Goal: Information Seeking & Learning: Compare options

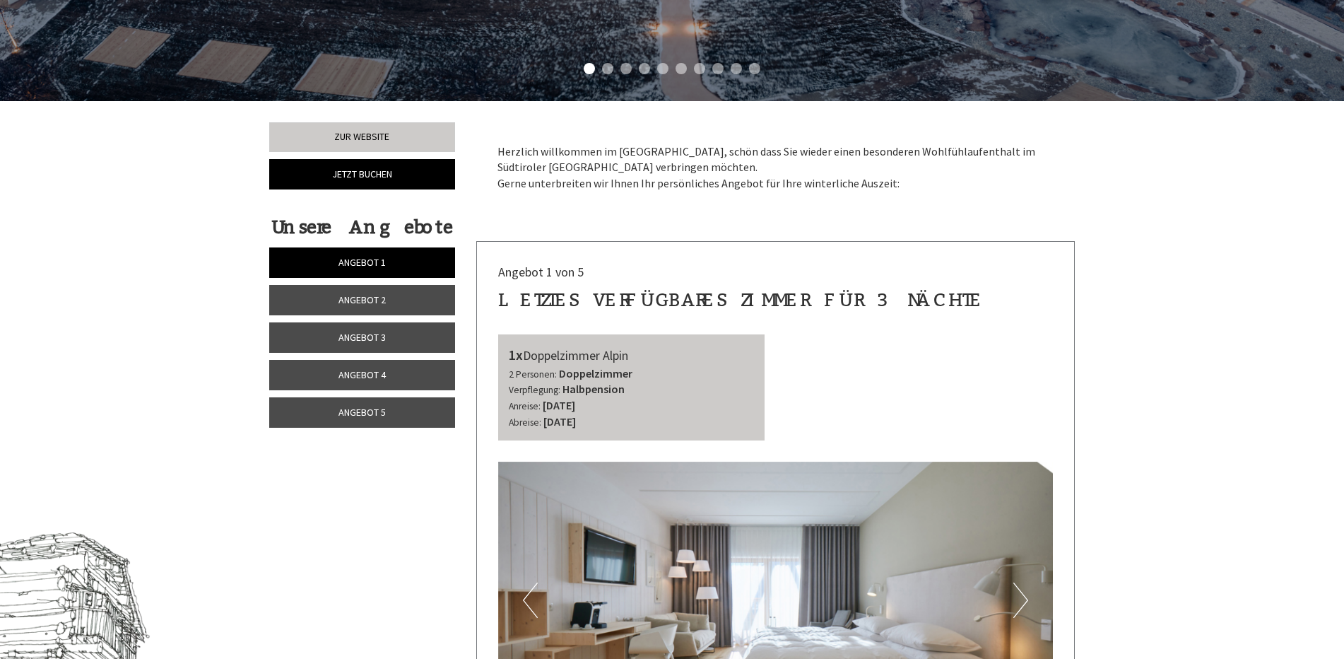
scroll to position [495, 0]
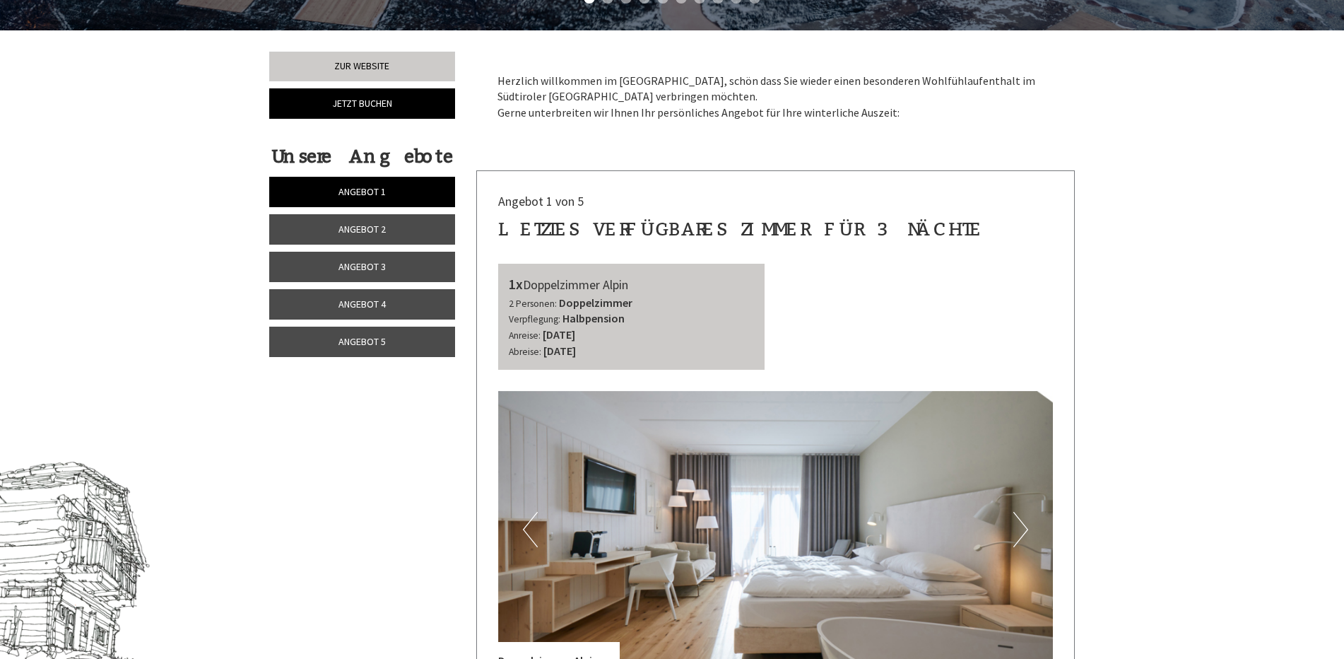
click at [355, 230] on span "Angebot 2" at bounding box center [361, 229] width 47 height 13
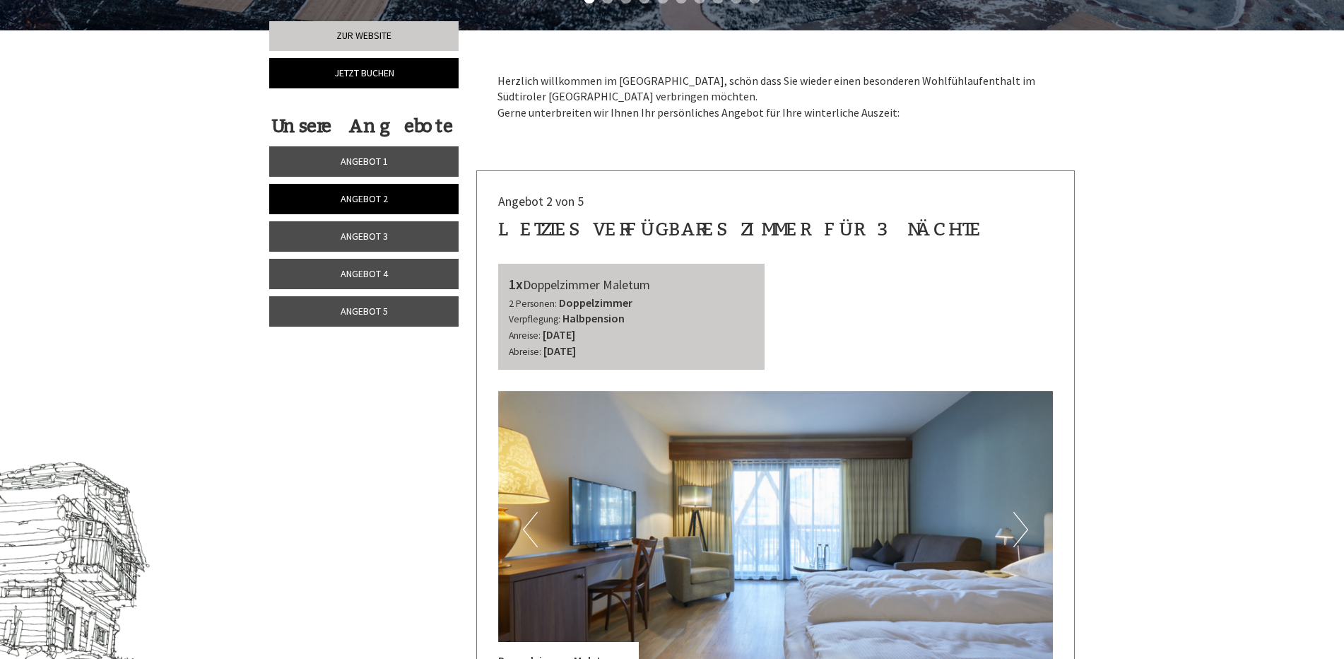
scroll to position [665, 0]
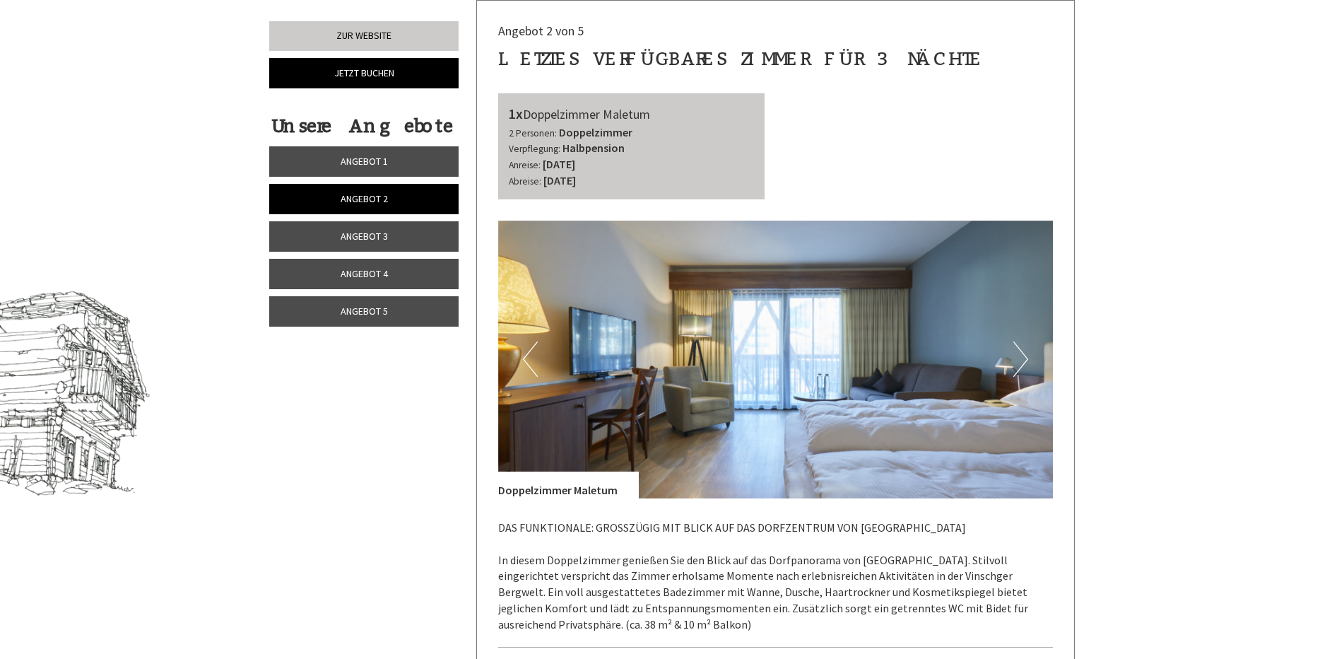
click at [346, 239] on span "Angebot 3" at bounding box center [364, 236] width 47 height 13
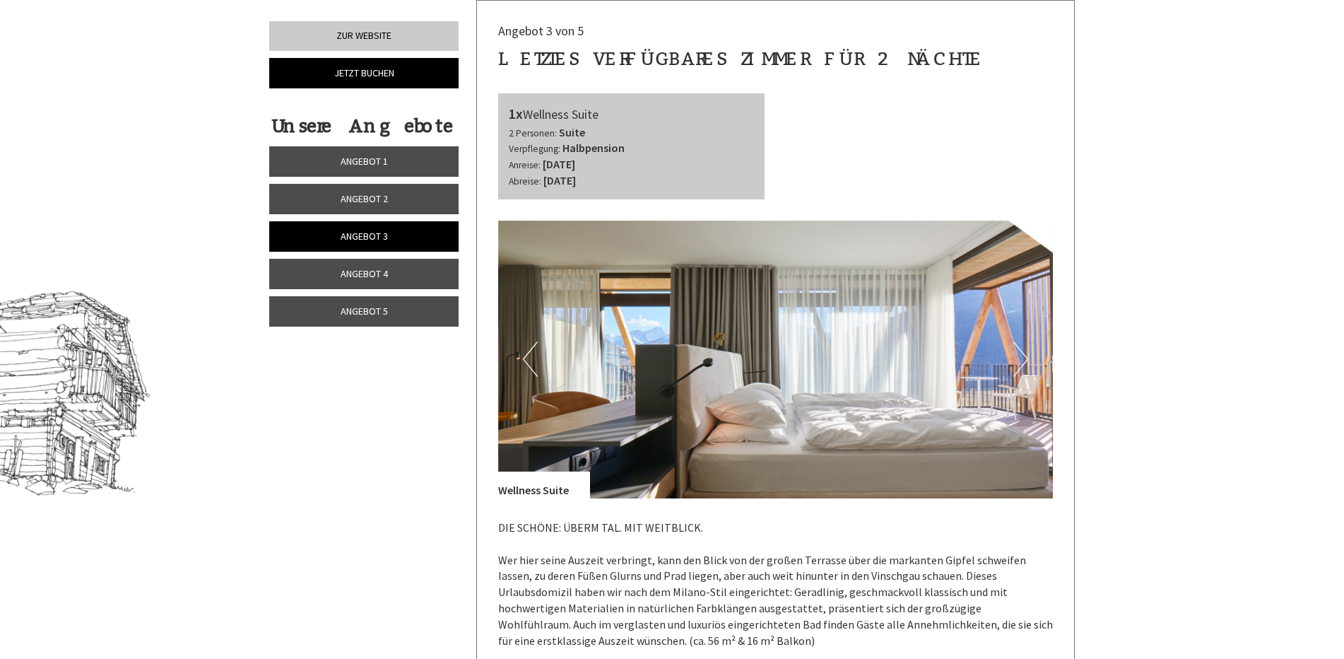
click at [344, 268] on span "Angebot 4" at bounding box center [364, 273] width 47 height 13
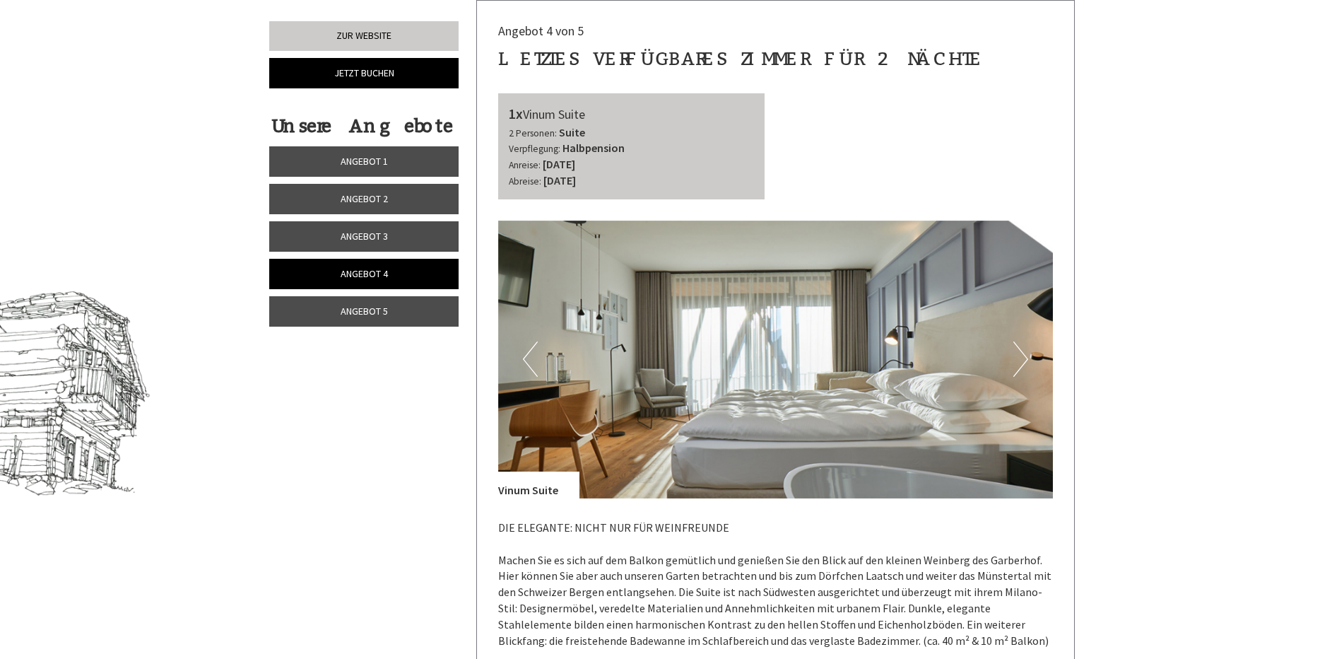
click at [349, 314] on span "Angebot 5" at bounding box center [364, 311] width 47 height 13
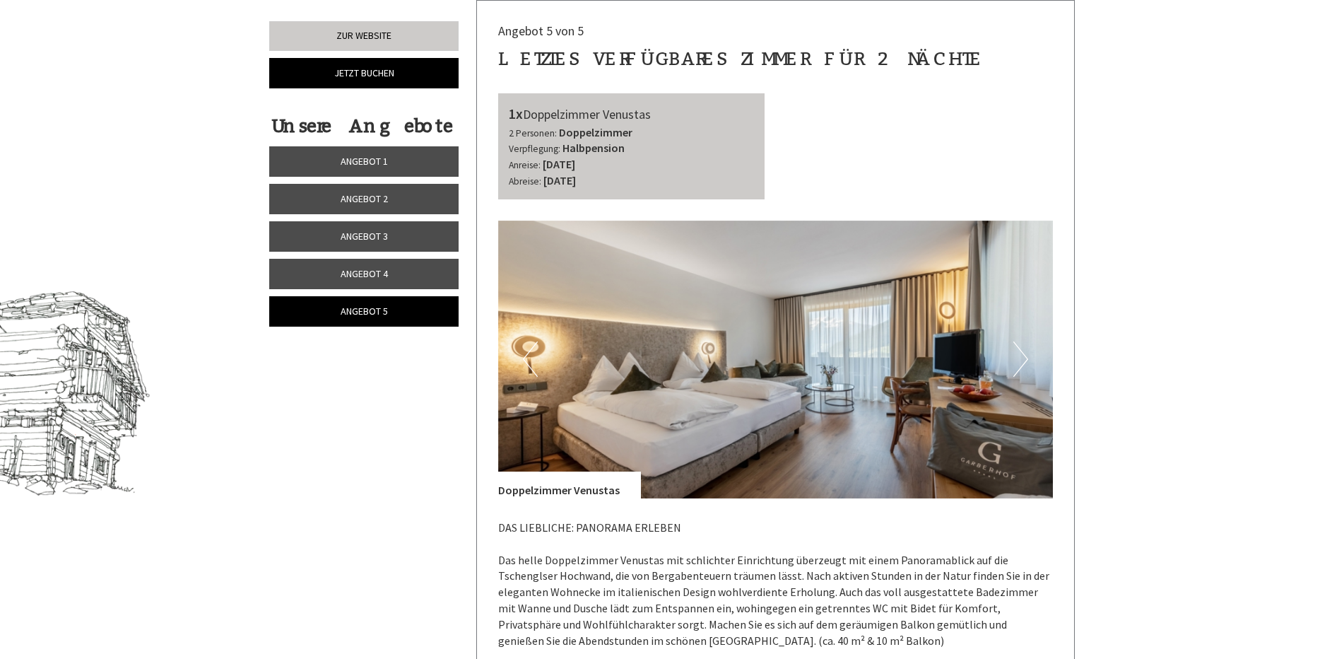
click at [346, 158] on span "Angebot 1" at bounding box center [364, 161] width 47 height 13
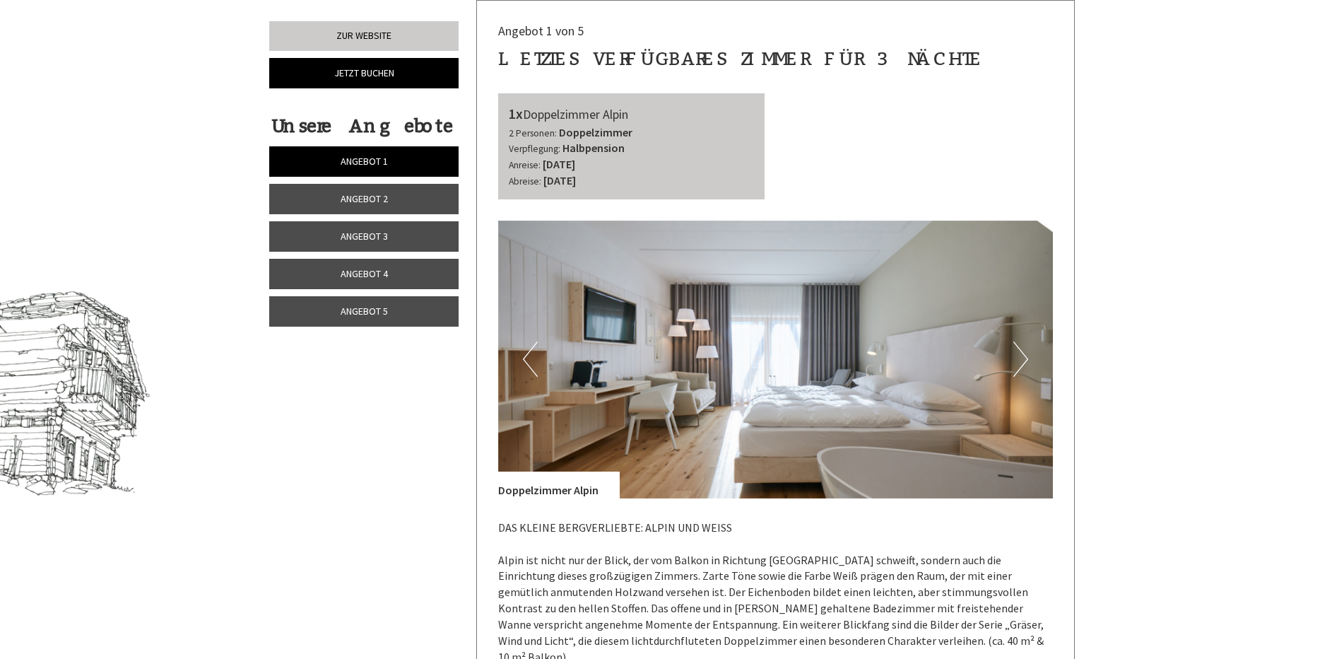
click at [312, 201] on link "Angebot 2" at bounding box center [363, 199] width 189 height 30
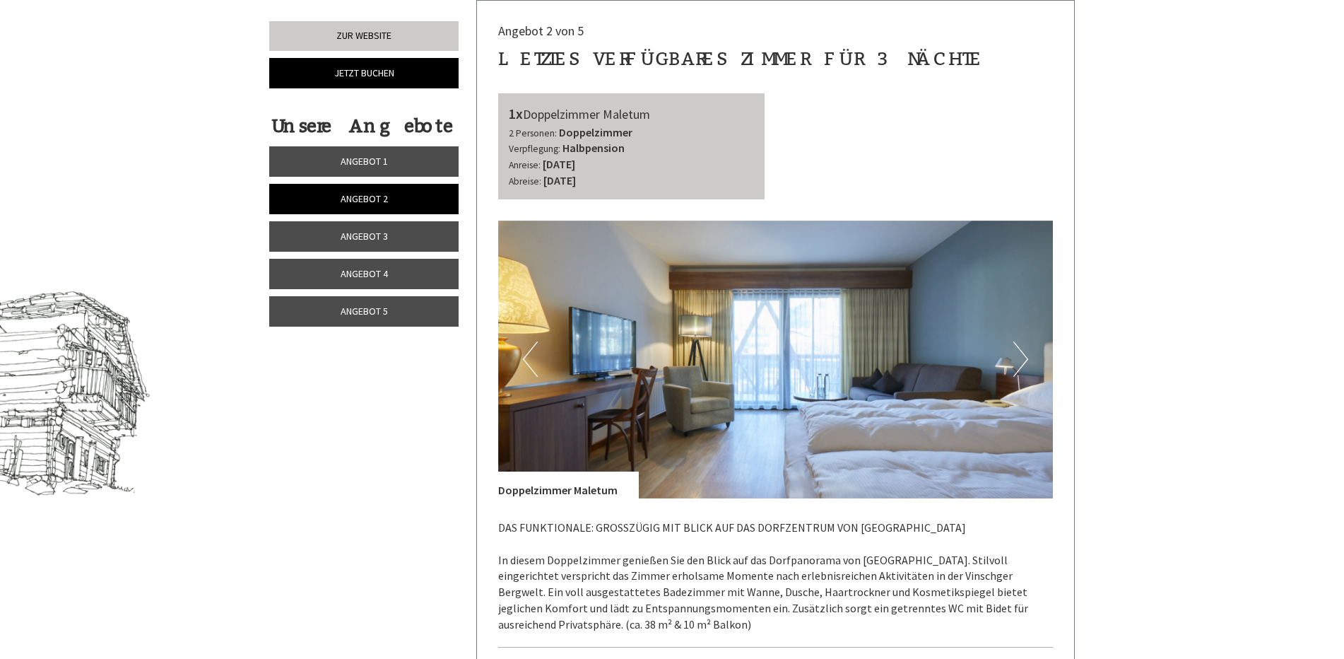
click at [313, 240] on link "Angebot 3" at bounding box center [363, 236] width 189 height 30
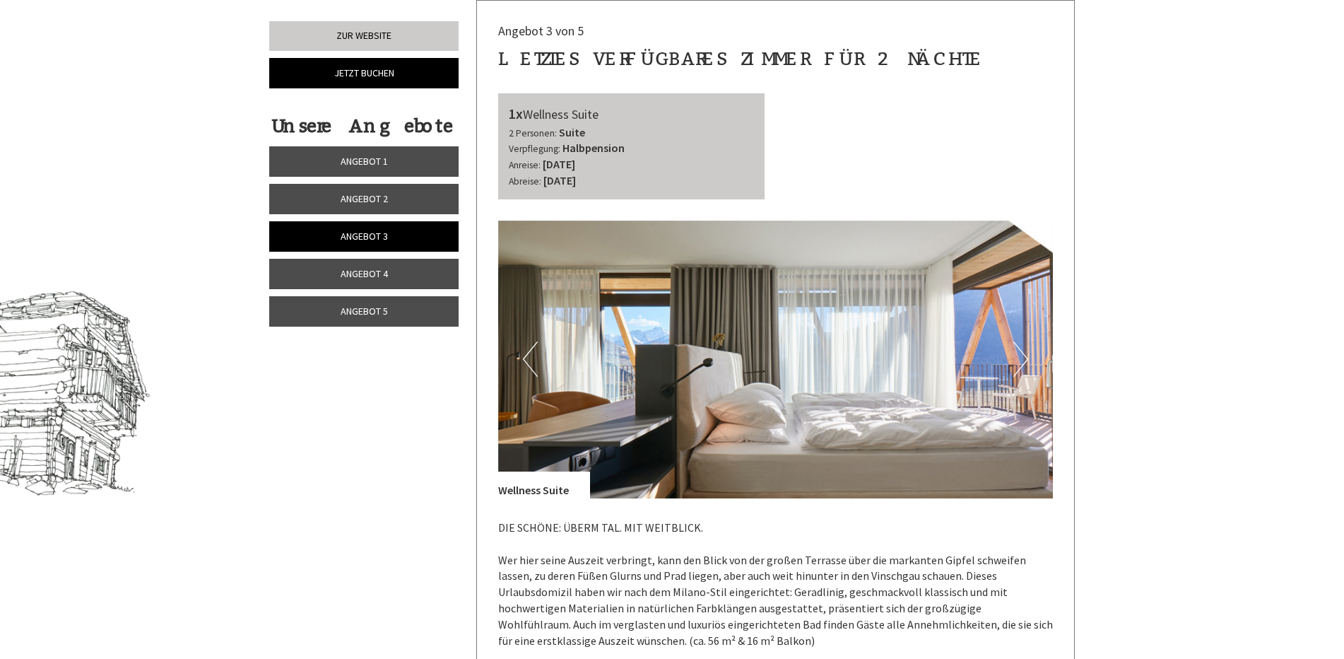
click at [319, 276] on link "Angebot 4" at bounding box center [363, 274] width 189 height 30
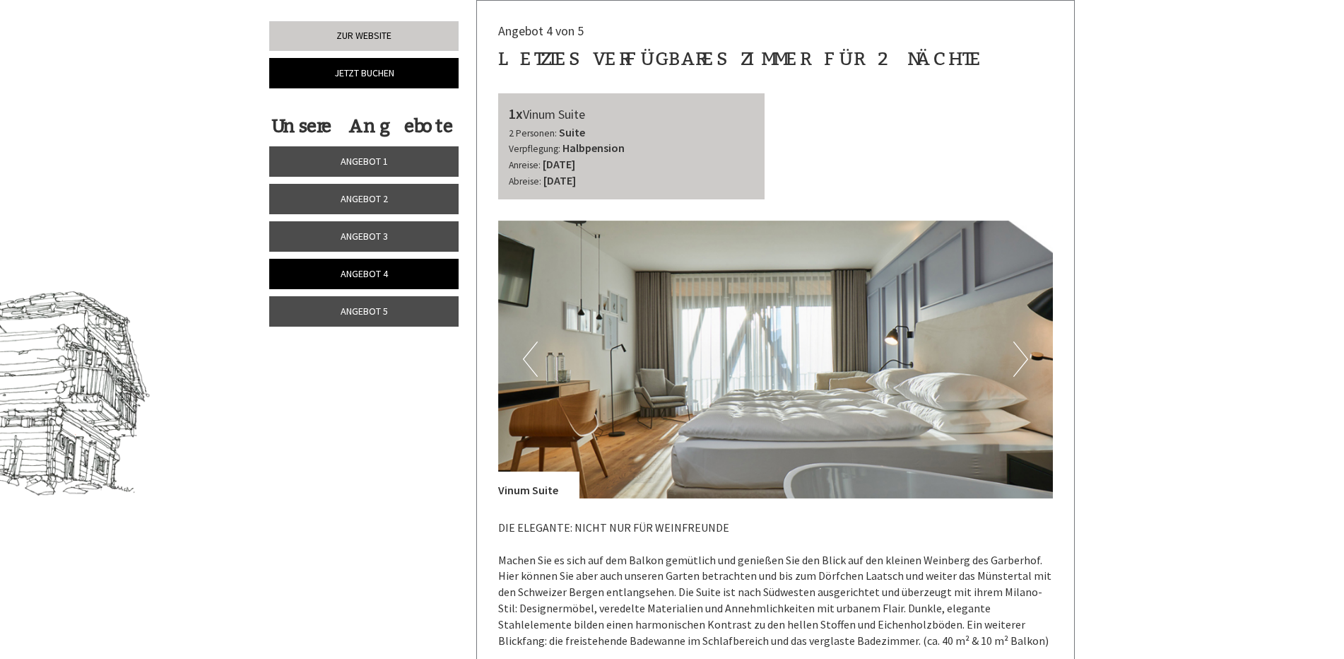
click at [319, 304] on link "Angebot 5" at bounding box center [363, 311] width 189 height 30
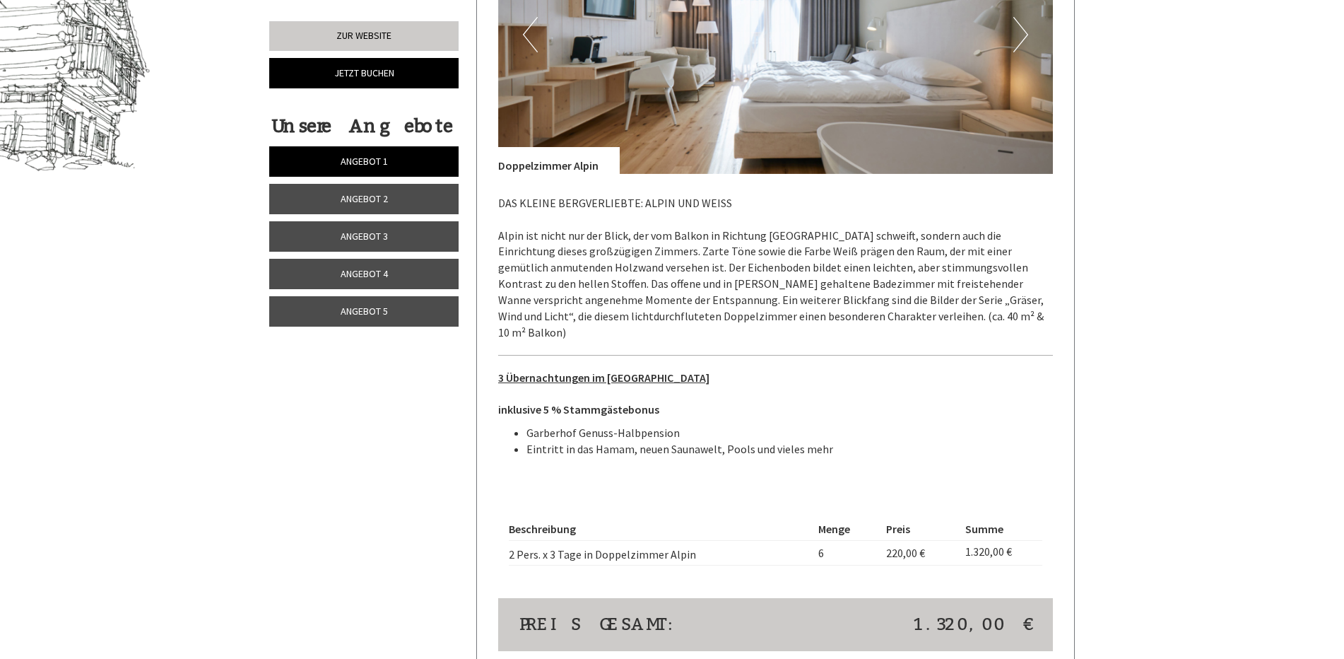
scroll to position [1060, 0]
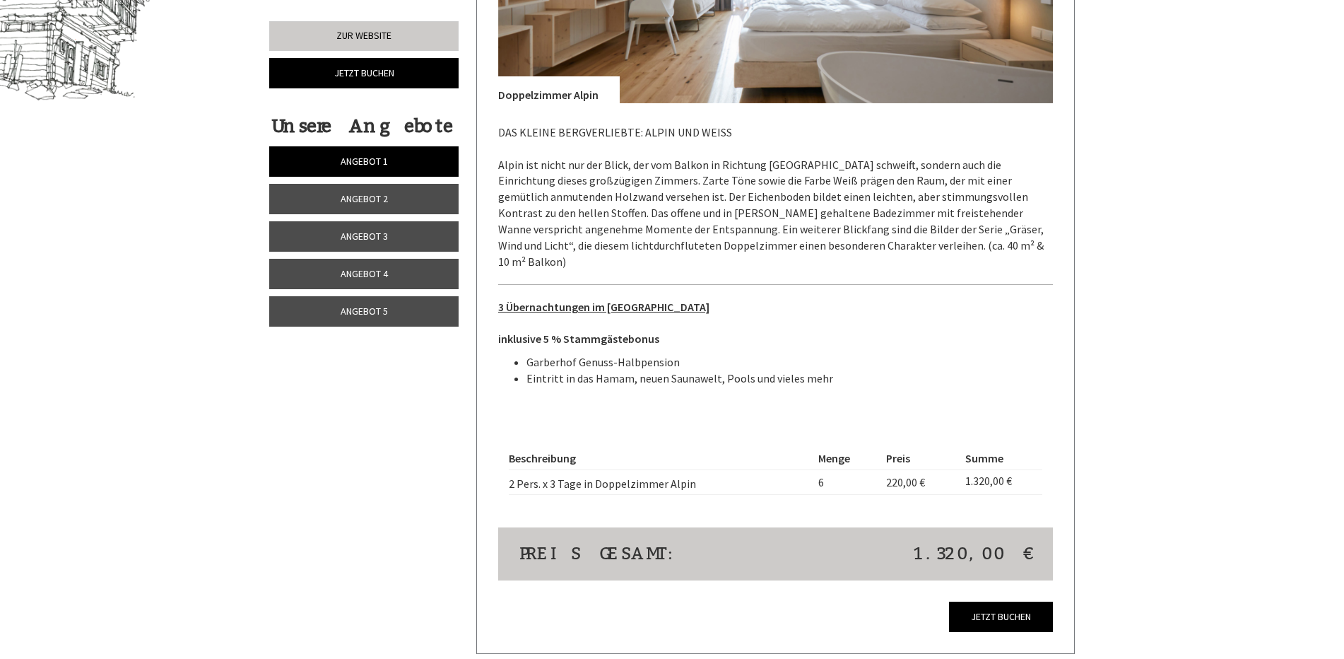
click at [353, 195] on span "Angebot 2" at bounding box center [364, 198] width 47 height 13
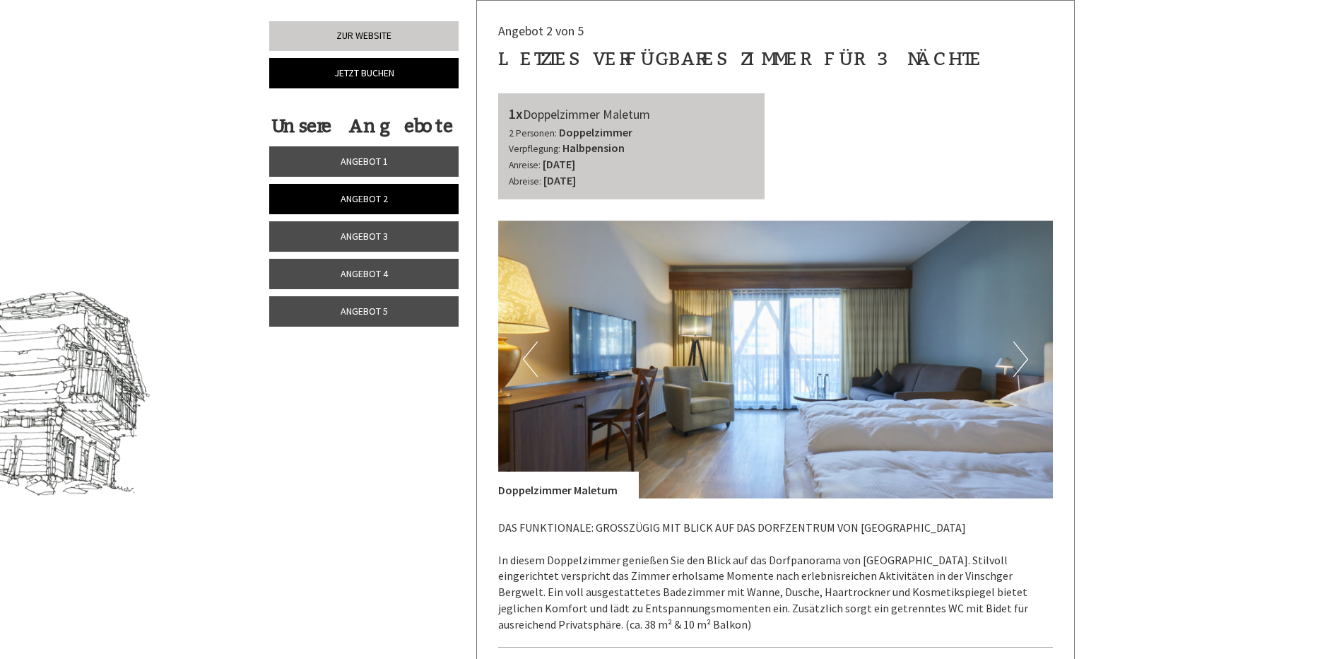
click at [349, 242] on span "Angebot 3" at bounding box center [364, 236] width 47 height 13
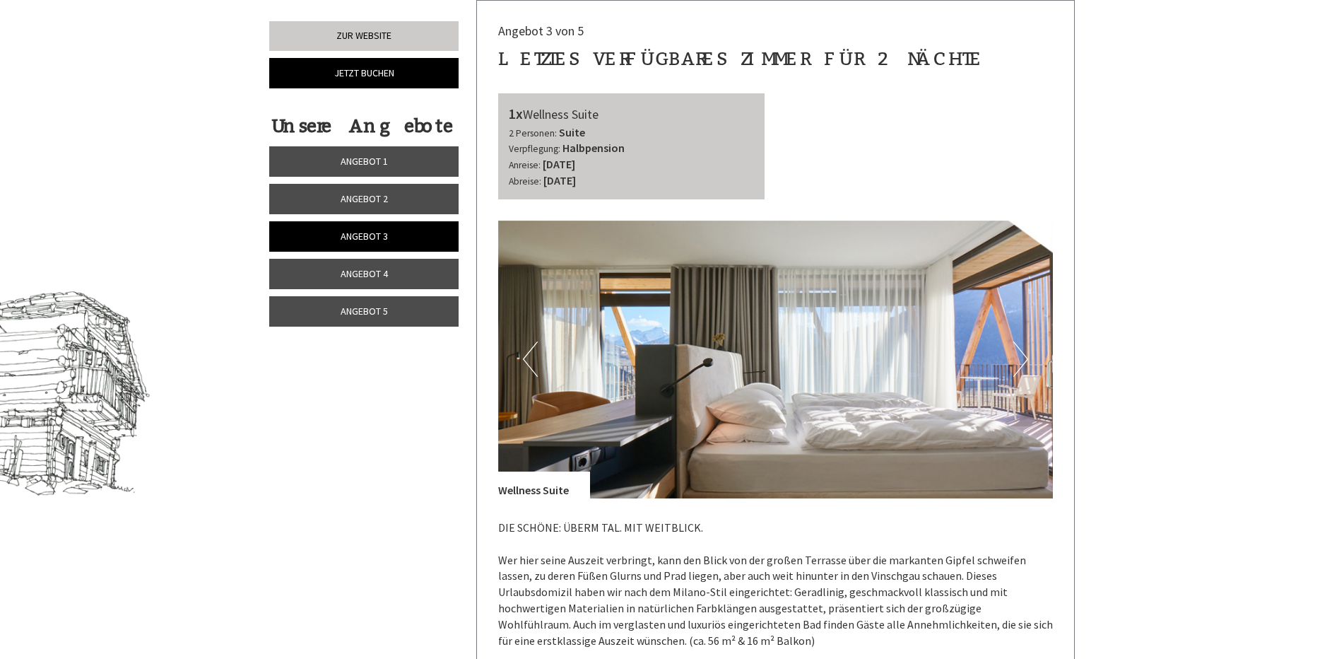
click at [346, 271] on span "Angebot 4" at bounding box center [364, 273] width 47 height 13
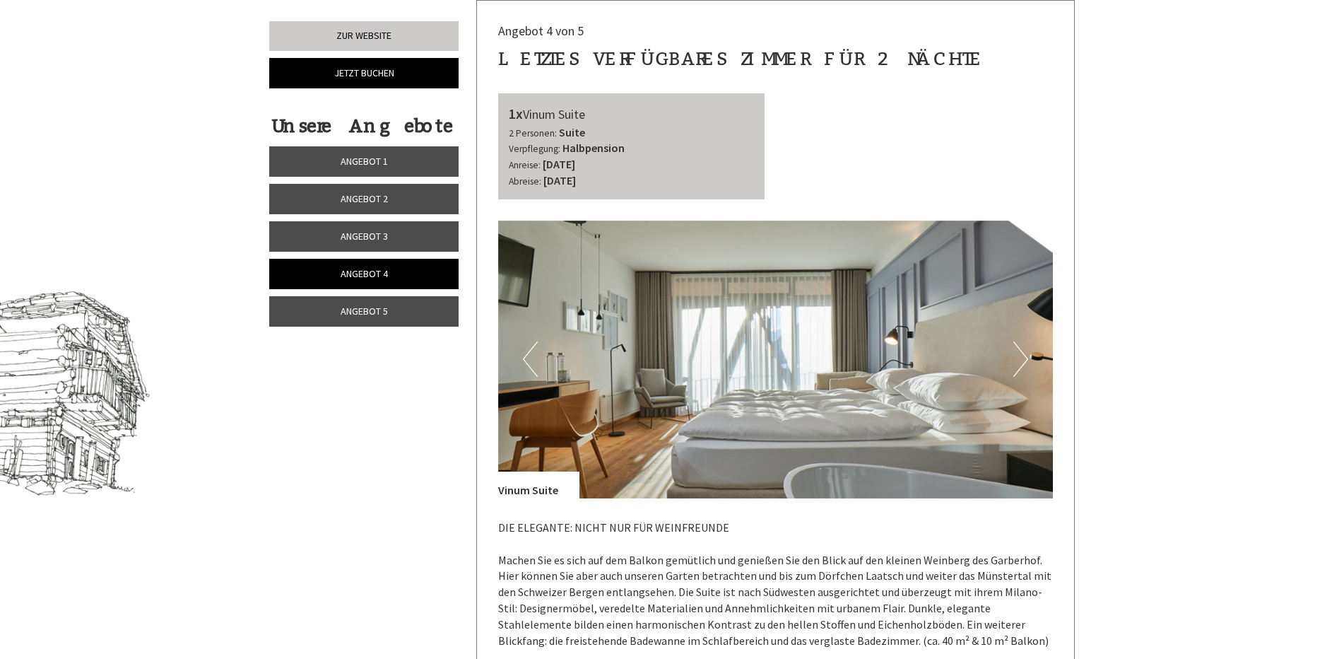
click at [347, 306] on span "Angebot 5" at bounding box center [364, 311] width 47 height 13
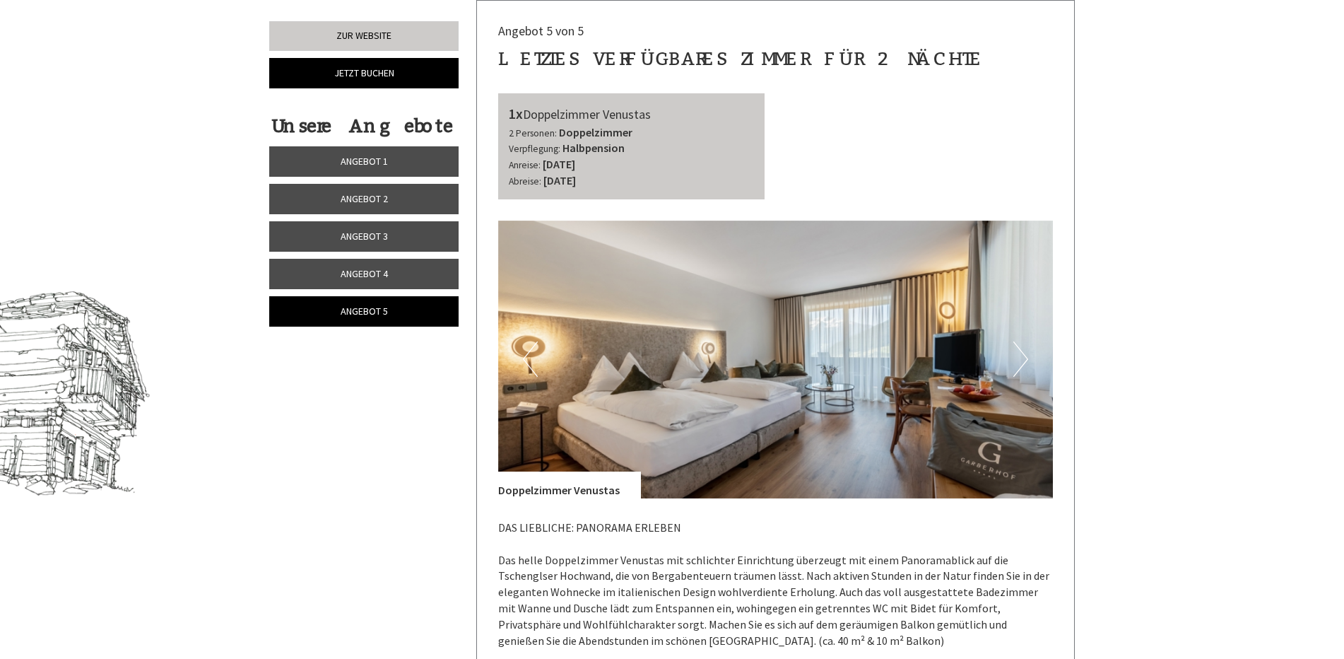
drag, startPoint x: 362, startPoint y: 160, endPoint x: 360, endPoint y: 296, distance: 135.7
click at [362, 164] on span "Angebot 1" at bounding box center [364, 161] width 47 height 13
